Goal: Transaction & Acquisition: Download file/media

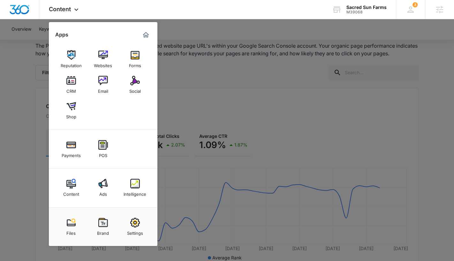
click at [241, 101] on div at bounding box center [227, 130] width 454 height 261
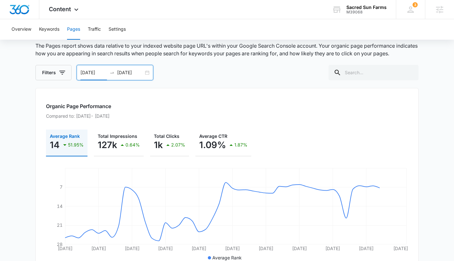
click at [85, 72] on input "[DATE]" at bounding box center [93, 72] width 26 height 7
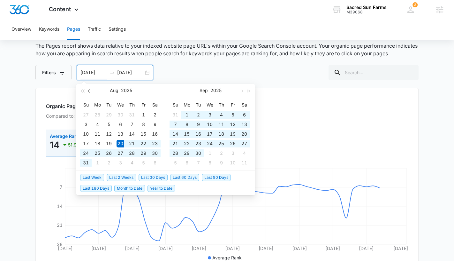
click at [87, 90] on button "button" at bounding box center [89, 90] width 7 height 13
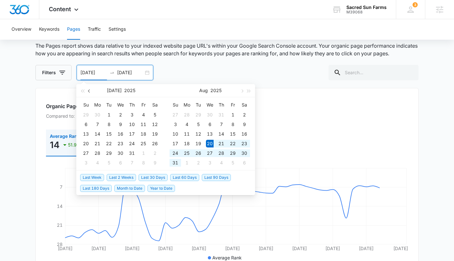
click at [87, 90] on button "button" at bounding box center [89, 90] width 7 height 13
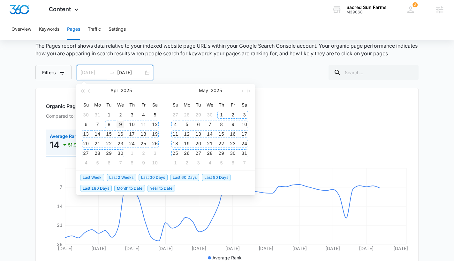
type input "04/09/2025"
click at [120, 123] on div "9" at bounding box center [121, 124] width 8 height 8
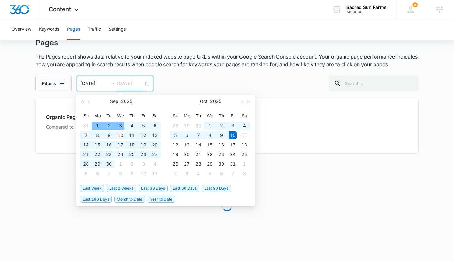
scroll to position [22, 0]
type input "10/10/2025"
click at [183, 76] on div "Filters 04/09/2025 10/10/2025 Sep 2025 Su Mo Tu We Th Fr Sa 31 1 2 3 4 5 6 7 8 …" at bounding box center [226, 83] width 383 height 15
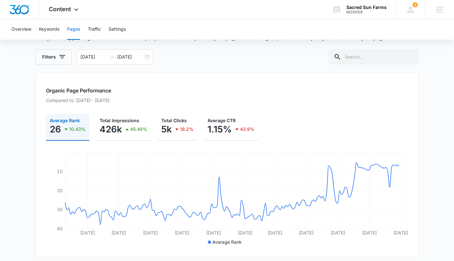
scroll to position [44, 0]
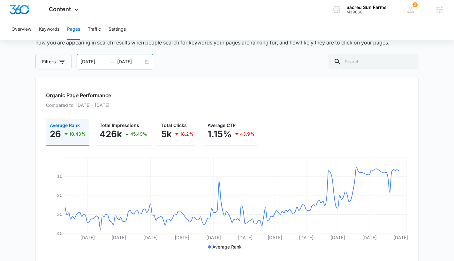
click at [91, 60] on input "04/09/2025" at bounding box center [93, 61] width 26 height 7
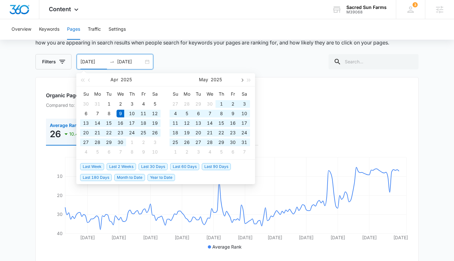
click at [241, 80] on span "button" at bounding box center [241, 79] width 3 height 3
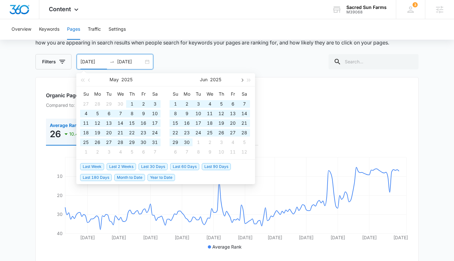
click at [241, 80] on span "button" at bounding box center [241, 79] width 3 height 3
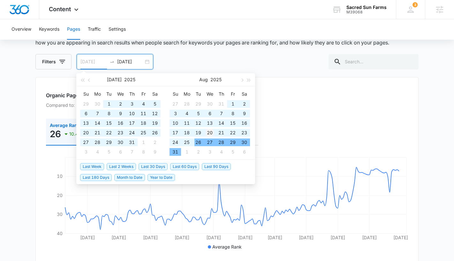
type input "08/20/2025"
click at [212, 132] on div "20" at bounding box center [210, 133] width 8 height 8
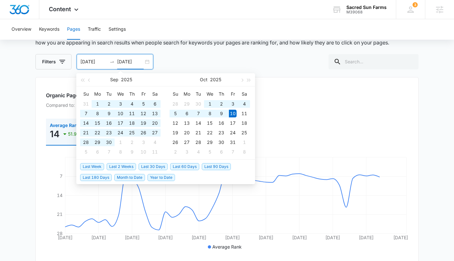
type input "10/10/2025"
click at [87, 62] on input "08/20/2025" at bounding box center [93, 61] width 26 height 7
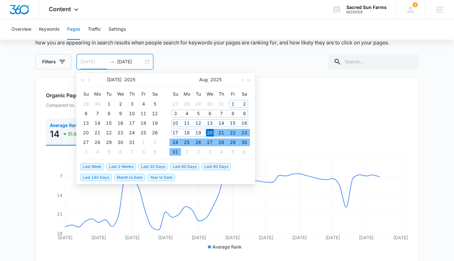
click at [231, 106] on div "1" at bounding box center [233, 104] width 8 height 8
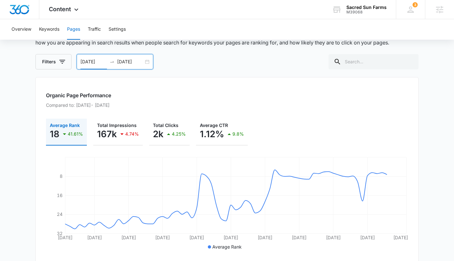
click at [91, 60] on input "08/01/2025" at bounding box center [93, 61] width 26 height 7
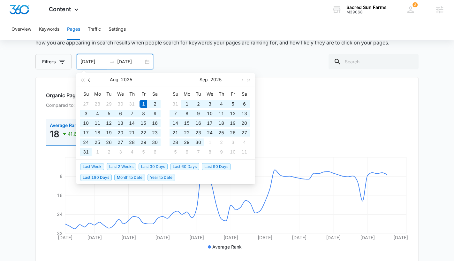
click at [90, 78] on button "button" at bounding box center [89, 79] width 7 height 13
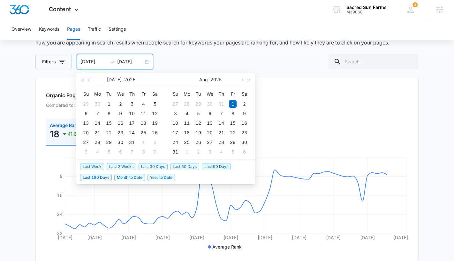
click at [160, 167] on span "Last 30 Days" at bounding box center [153, 166] width 29 height 7
type input "08/02/2025"
type input "10/07/2025"
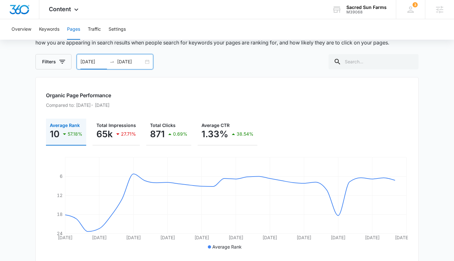
click at [110, 63] on icon "swap-right" at bounding box center [112, 61] width 5 height 5
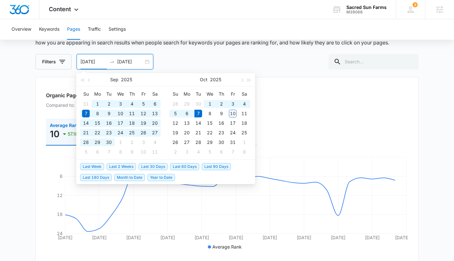
click at [95, 175] on span "Last 180 Days" at bounding box center [96, 177] width 32 height 7
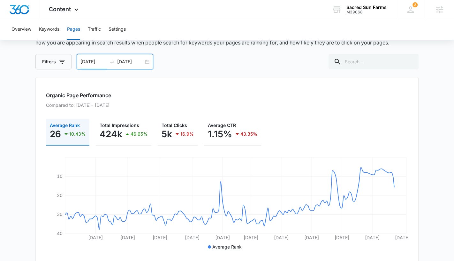
click at [98, 60] on input "04/10/2025" at bounding box center [93, 61] width 26 height 7
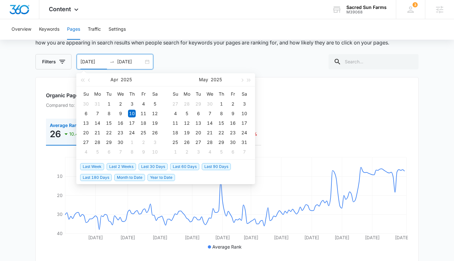
click at [212, 166] on span "Last 90 Days" at bounding box center [216, 166] width 29 height 7
type input "07/09/2025"
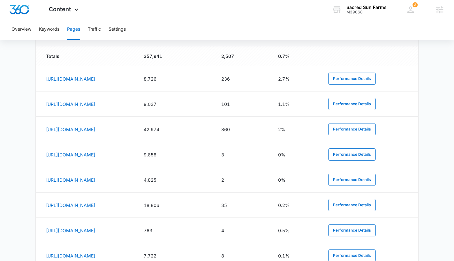
scroll to position [290, 0]
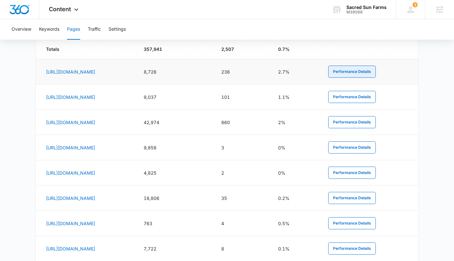
click at [367, 75] on button "Performance Details" at bounding box center [352, 71] width 48 height 12
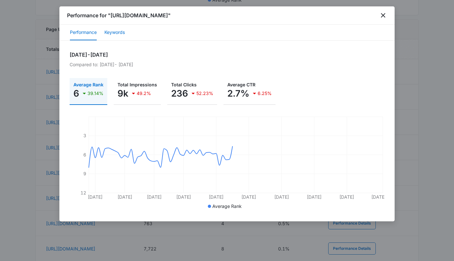
click at [115, 34] on button "Keywords" at bounding box center [114, 32] width 20 height 15
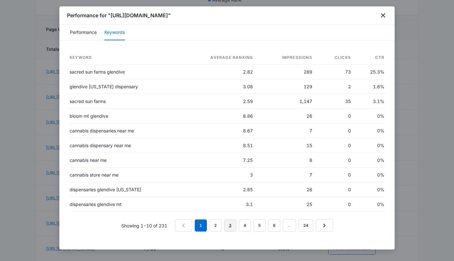
click at [229, 226] on link "3" at bounding box center [230, 225] width 12 height 12
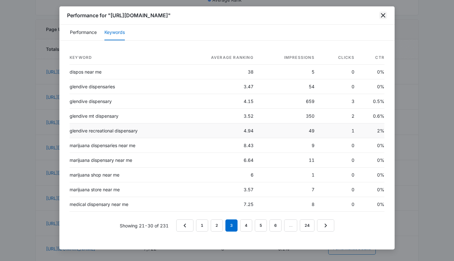
drag, startPoint x: 383, startPoint y: 14, endPoint x: 261, endPoint y: 127, distance: 166.5
click at [261, 127] on div "Performance for "https://sacredsunfarms.org/glendive/" Performance Keywords Key…" at bounding box center [226, 127] width 335 height 243
click at [382, 17] on icon "close" at bounding box center [383, 15] width 8 height 8
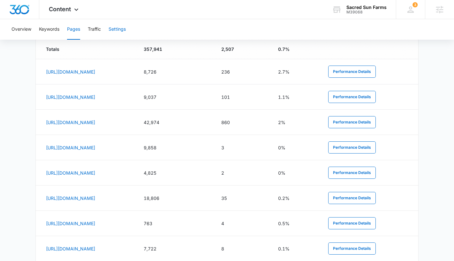
click at [117, 30] on button "Settings" at bounding box center [117, 29] width 17 height 20
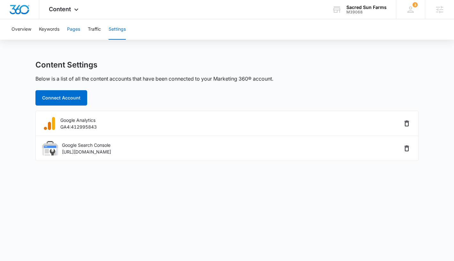
click at [75, 29] on button "Pages" at bounding box center [73, 29] width 13 height 20
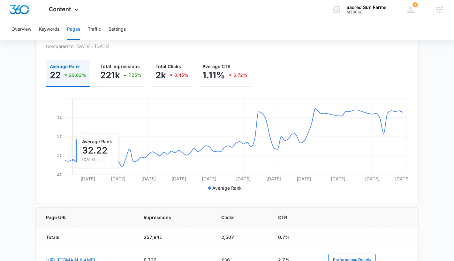
scroll to position [103, 0]
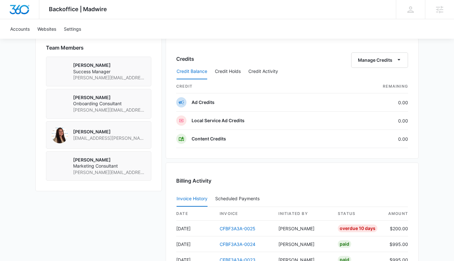
scroll to position [582, 0]
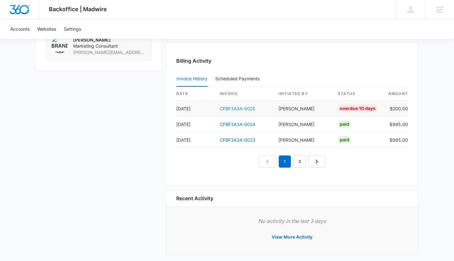
click at [242, 109] on link "CFBF3A3A-0025" at bounding box center [238, 108] width 36 height 5
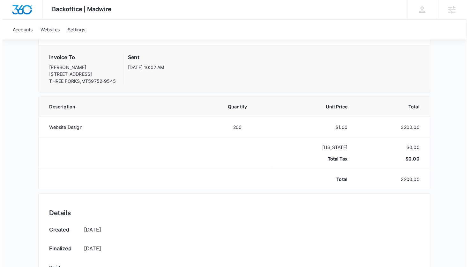
scroll to position [7, 0]
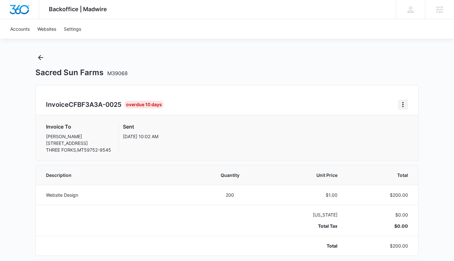
click at [406, 102] on icon "Home" at bounding box center [403, 105] width 8 height 8
click at [378, 123] on link "Download Invoice" at bounding box center [373, 121] width 37 height 5
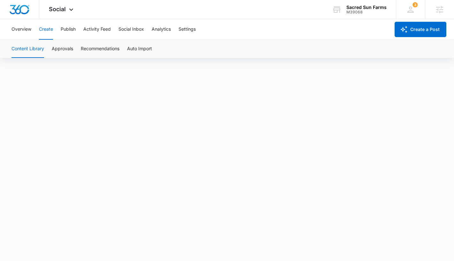
scroll to position [4, 0]
click at [179, 31] on button "Settings" at bounding box center [186, 29] width 17 height 20
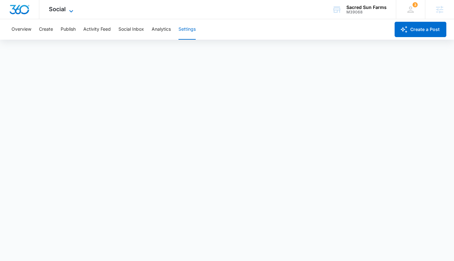
click at [61, 12] on span "Social" at bounding box center [57, 9] width 17 height 7
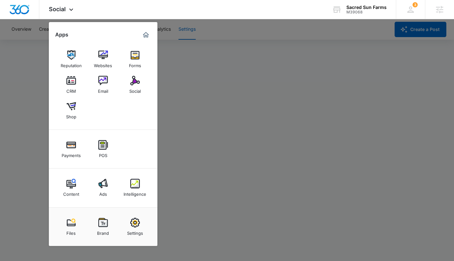
click at [37, 89] on div at bounding box center [227, 130] width 454 height 261
